Goal: Task Accomplishment & Management: Use online tool/utility

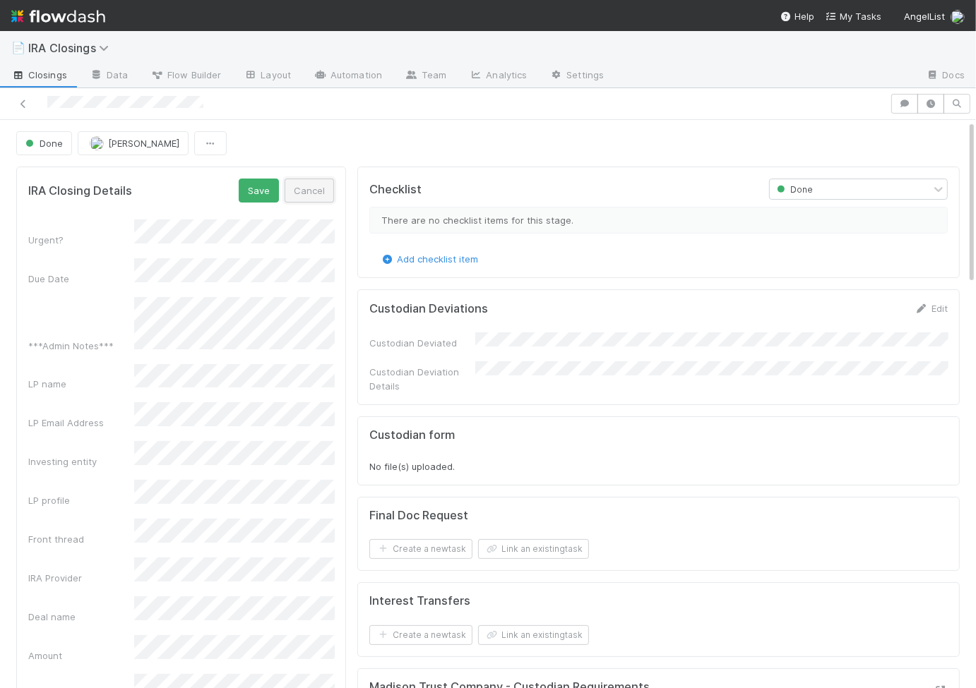
click at [320, 179] on button "Cancel" at bounding box center [309, 191] width 49 height 24
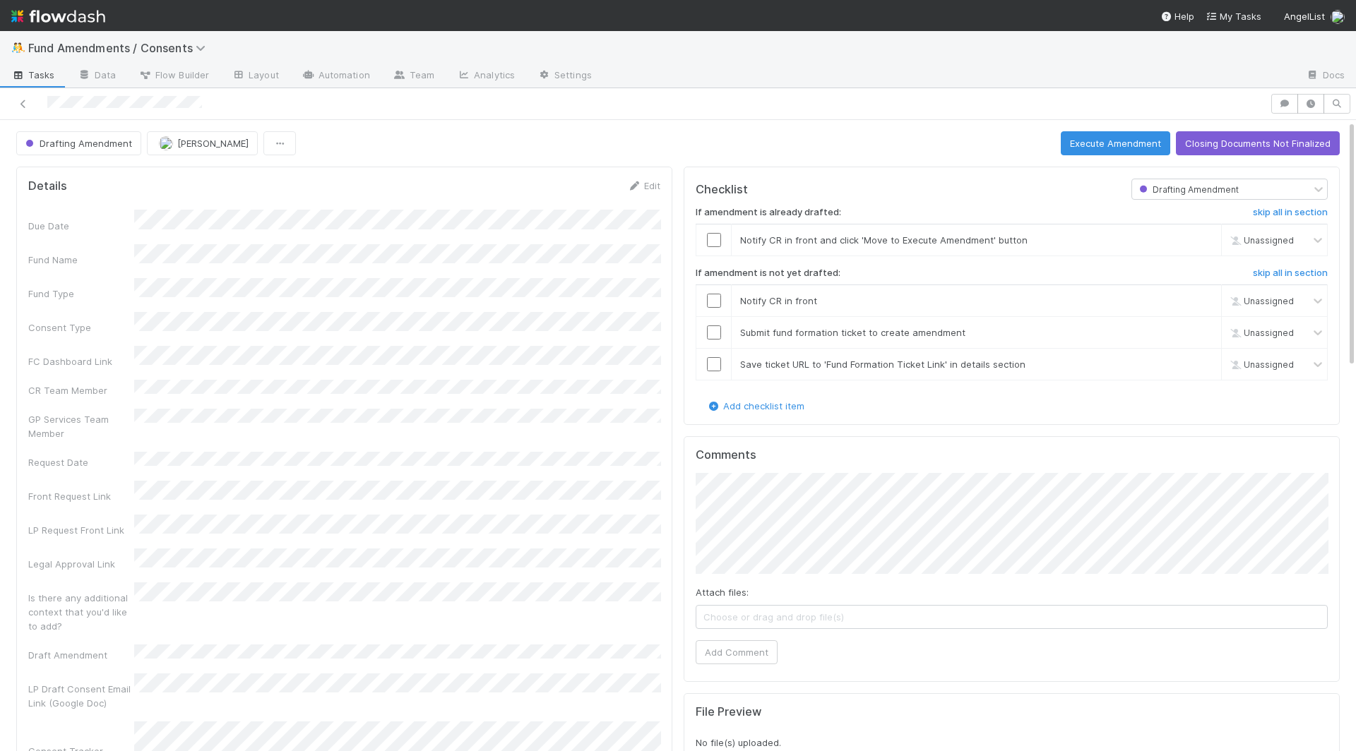
click at [729, 664] on div "Comments Attach files: Choose or drag and drop file(s) Add Comment" at bounding box center [1011, 559] width 656 height 246
click at [734, 643] on button "Add Comment" at bounding box center [736, 652] width 82 height 24
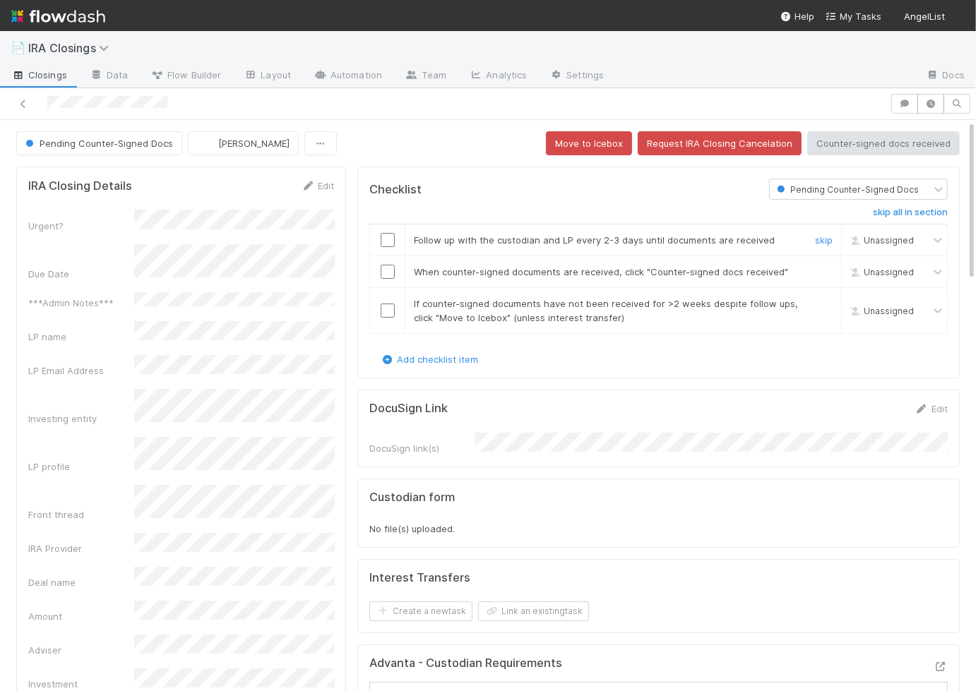
click at [386, 236] on input "checkbox" at bounding box center [388, 240] width 14 height 14
click at [388, 273] on input "checkbox" at bounding box center [388, 272] width 14 height 14
click at [387, 307] on input "checkbox" at bounding box center [388, 311] width 14 height 14
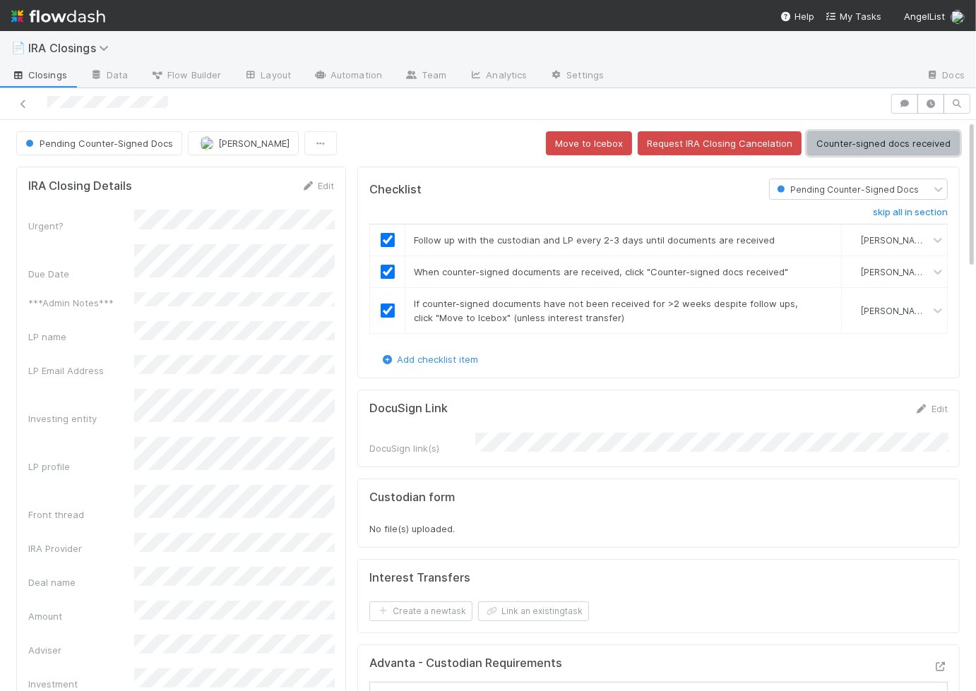
click at [847, 150] on button "Counter-signed docs received" at bounding box center [883, 143] width 152 height 24
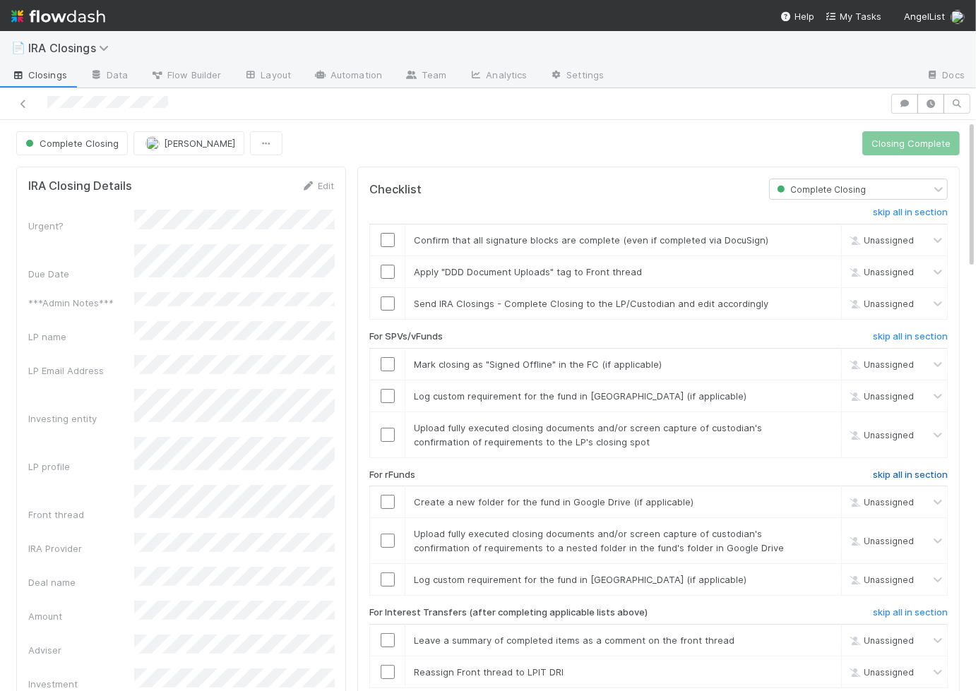
click at [880, 472] on h6 "skip all in section" at bounding box center [910, 474] width 75 height 11
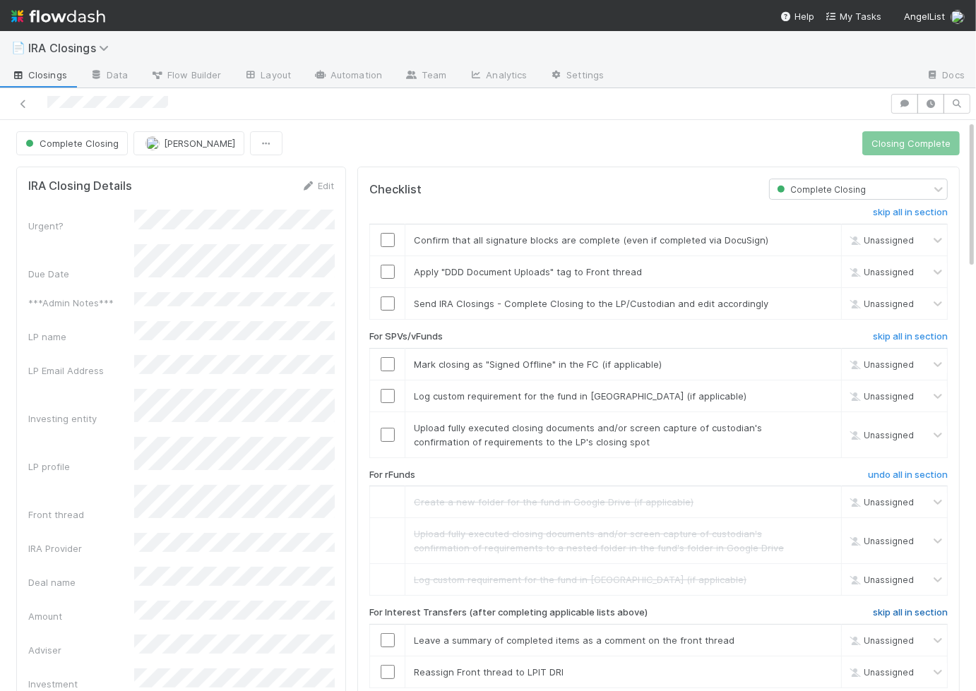
click at [902, 611] on h6 "skip all in section" at bounding box center [910, 612] width 75 height 11
click at [386, 237] on input "checkbox" at bounding box center [388, 240] width 14 height 14
click at [383, 275] on td at bounding box center [387, 272] width 35 height 32
click at [390, 265] on input "checkbox" at bounding box center [388, 272] width 14 height 14
click at [388, 359] on input "checkbox" at bounding box center [388, 364] width 14 height 14
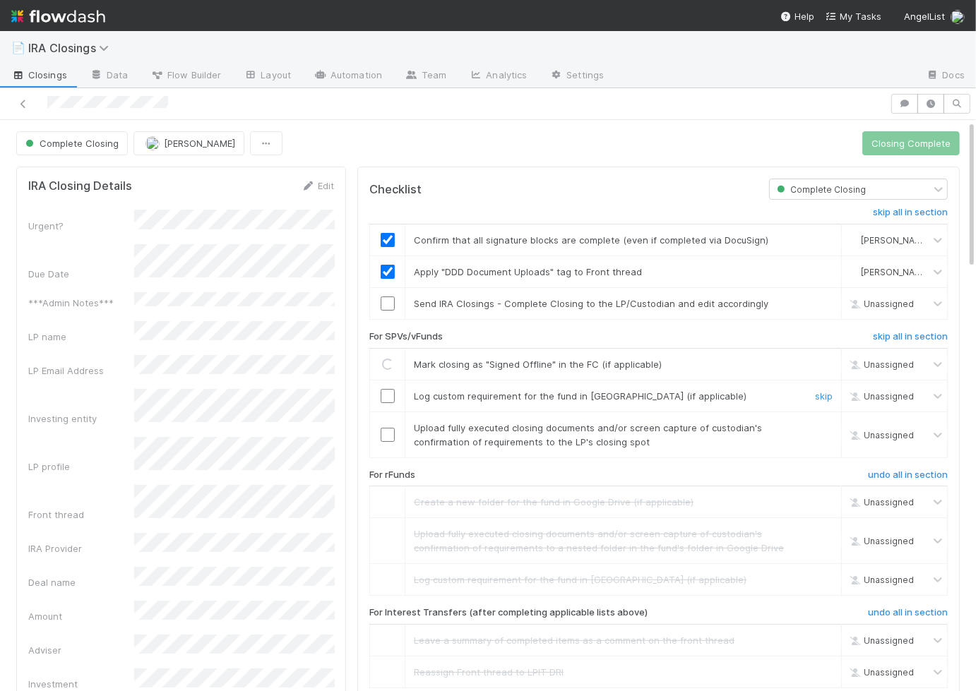
click at [390, 390] on input "checkbox" at bounding box center [388, 396] width 14 height 14
click at [390, 433] on input "checkbox" at bounding box center [388, 435] width 14 height 14
checkbox input "true"
click at [391, 364] on input "checkbox" at bounding box center [388, 364] width 14 height 14
click at [391, 393] on input "checkbox" at bounding box center [388, 396] width 14 height 14
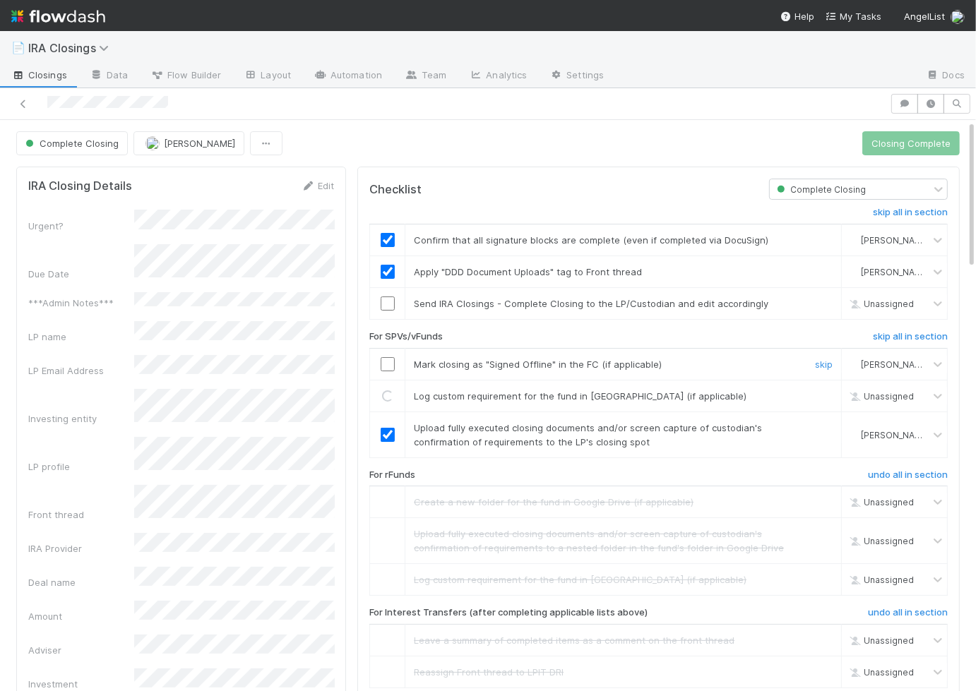
click at [391, 357] on input "checkbox" at bounding box center [388, 364] width 14 height 14
click at [379, 298] on div at bounding box center [387, 304] width 35 height 14
click at [387, 301] on input "checkbox" at bounding box center [388, 304] width 14 height 14
click at [883, 140] on button "Closing Complete" at bounding box center [910, 143] width 97 height 24
